Goal: Navigation & Orientation: Go to known website

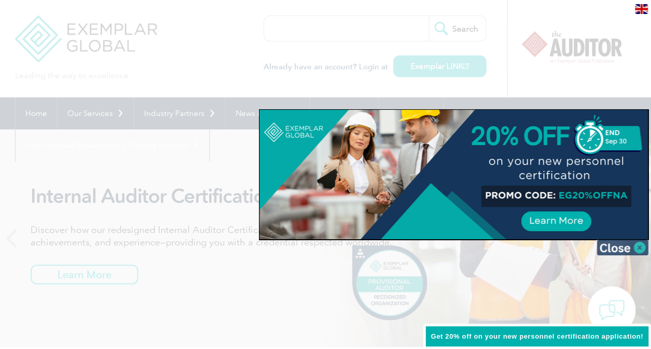
click at [639, 250] on img at bounding box center [623, 248] width 52 height 16
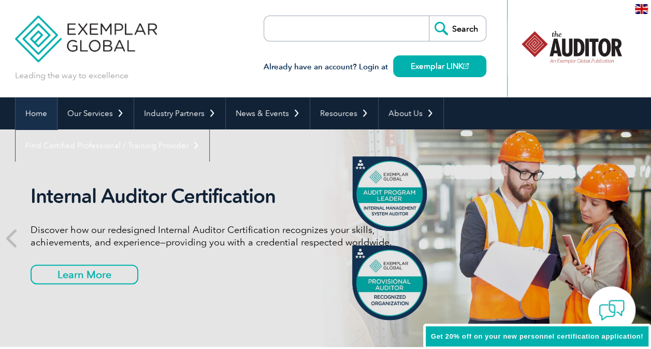
click at [26, 108] on link "Home" at bounding box center [36, 113] width 41 height 32
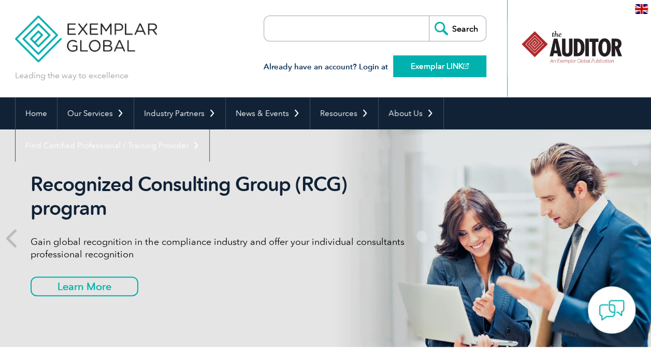
click at [439, 62] on link "Exemplar LINK" at bounding box center [439, 66] width 93 height 22
